Goal: Check status: Check status

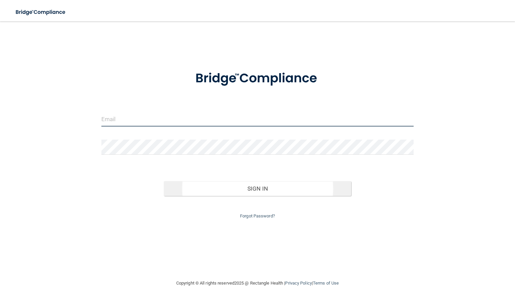
type input "[PERSON_NAME][EMAIL_ADDRESS][DOMAIN_NAME]"
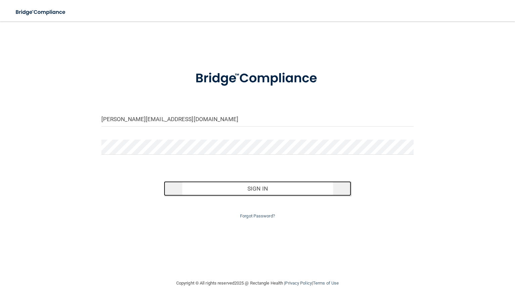
click at [186, 188] on button "Sign In" at bounding box center [257, 188] width 187 height 15
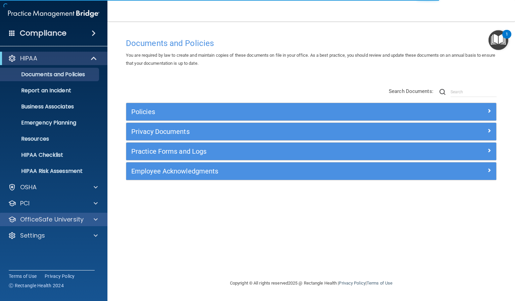
click at [55, 224] on div "OfficeSafe University" at bounding box center [54, 219] width 108 height 13
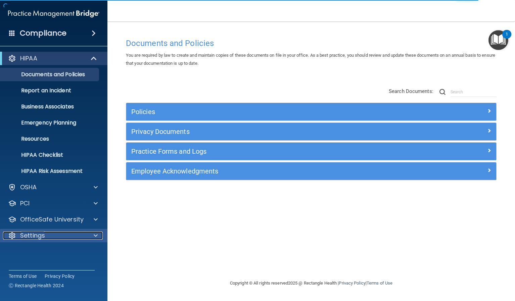
click at [56, 232] on div "Settings" at bounding box center [44, 236] width 83 height 8
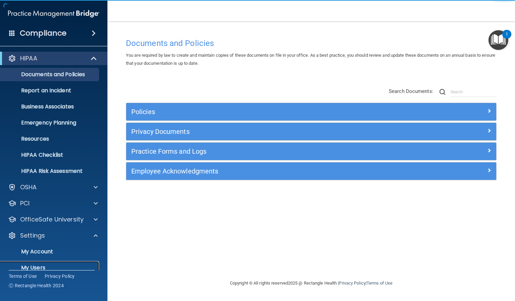
click at [41, 267] on p "My Users" at bounding box center [50, 268] width 92 height 7
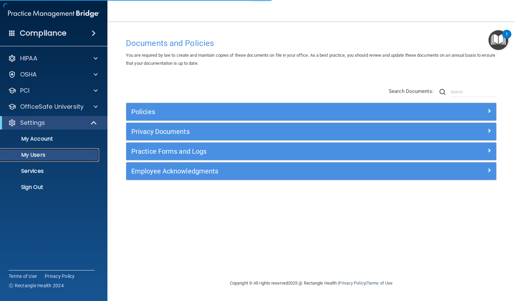
click at [45, 154] on p "My Users" at bounding box center [50, 155] width 92 height 7
select select "20"
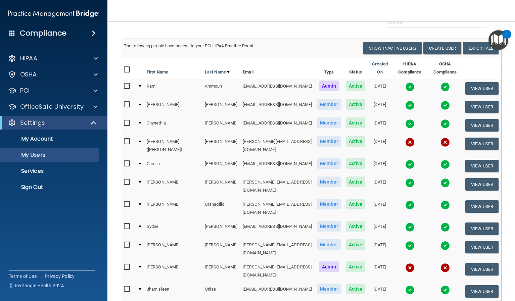
scroll to position [34, 0]
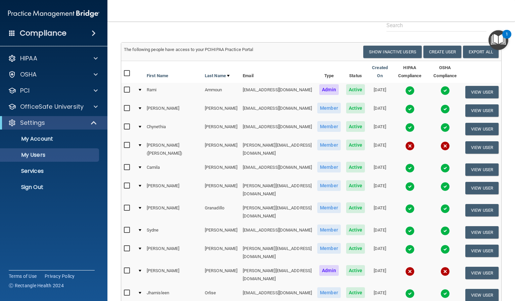
click at [405, 142] on img at bounding box center [409, 145] width 9 height 9
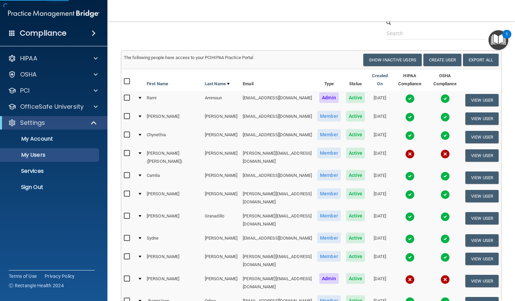
click at [405, 152] on img at bounding box center [409, 153] width 9 height 9
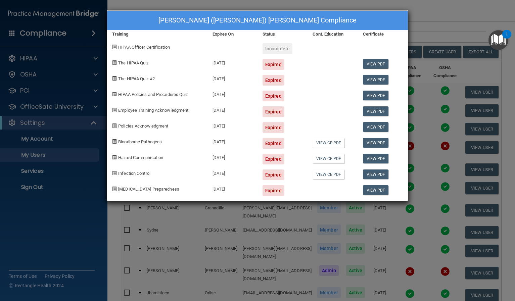
click at [426, 20] on div "[PERSON_NAME] ([PERSON_NAME]) [PERSON_NAME] Compliance Training Expires On Stat…" at bounding box center [257, 150] width 515 height 301
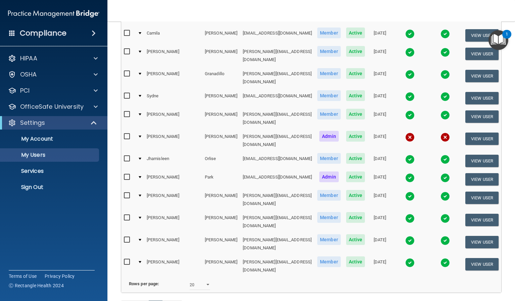
scroll to position [168, 0]
click at [405, 112] on img at bounding box center [409, 114] width 9 height 9
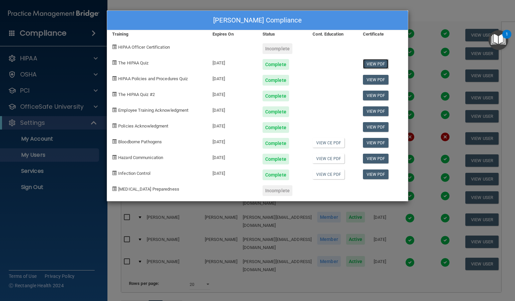
click at [378, 65] on link "View PDF" at bounding box center [376, 64] width 26 height 10
click at [382, 80] on link "View PDF" at bounding box center [376, 80] width 26 height 10
click at [379, 98] on link "View PDF" at bounding box center [376, 96] width 26 height 10
click at [383, 111] on link "View PDF" at bounding box center [376, 111] width 26 height 10
click at [380, 125] on link "View PDF" at bounding box center [376, 127] width 26 height 10
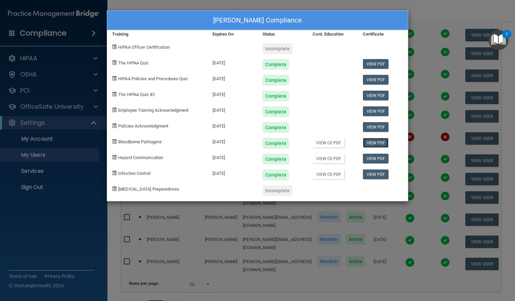
click at [375, 141] on link "View PDF" at bounding box center [376, 143] width 26 height 10
click at [370, 161] on link "View PDF" at bounding box center [376, 159] width 26 height 10
click at [372, 178] on link "View PDF" at bounding box center [376, 175] width 26 height 10
